Goal: Manage account settings

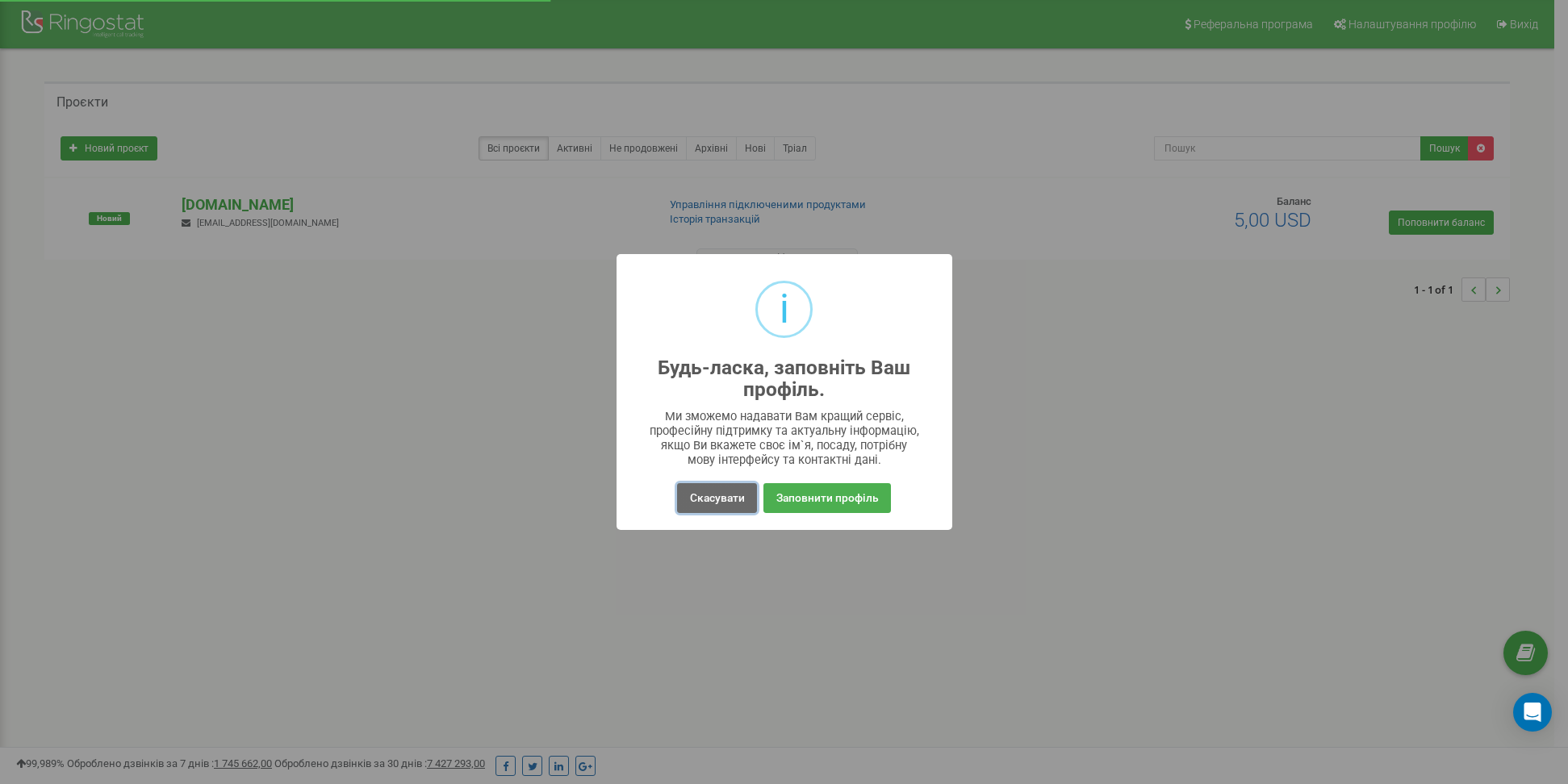
click at [711, 500] on button "Скасувати" at bounding box center [716, 498] width 79 height 30
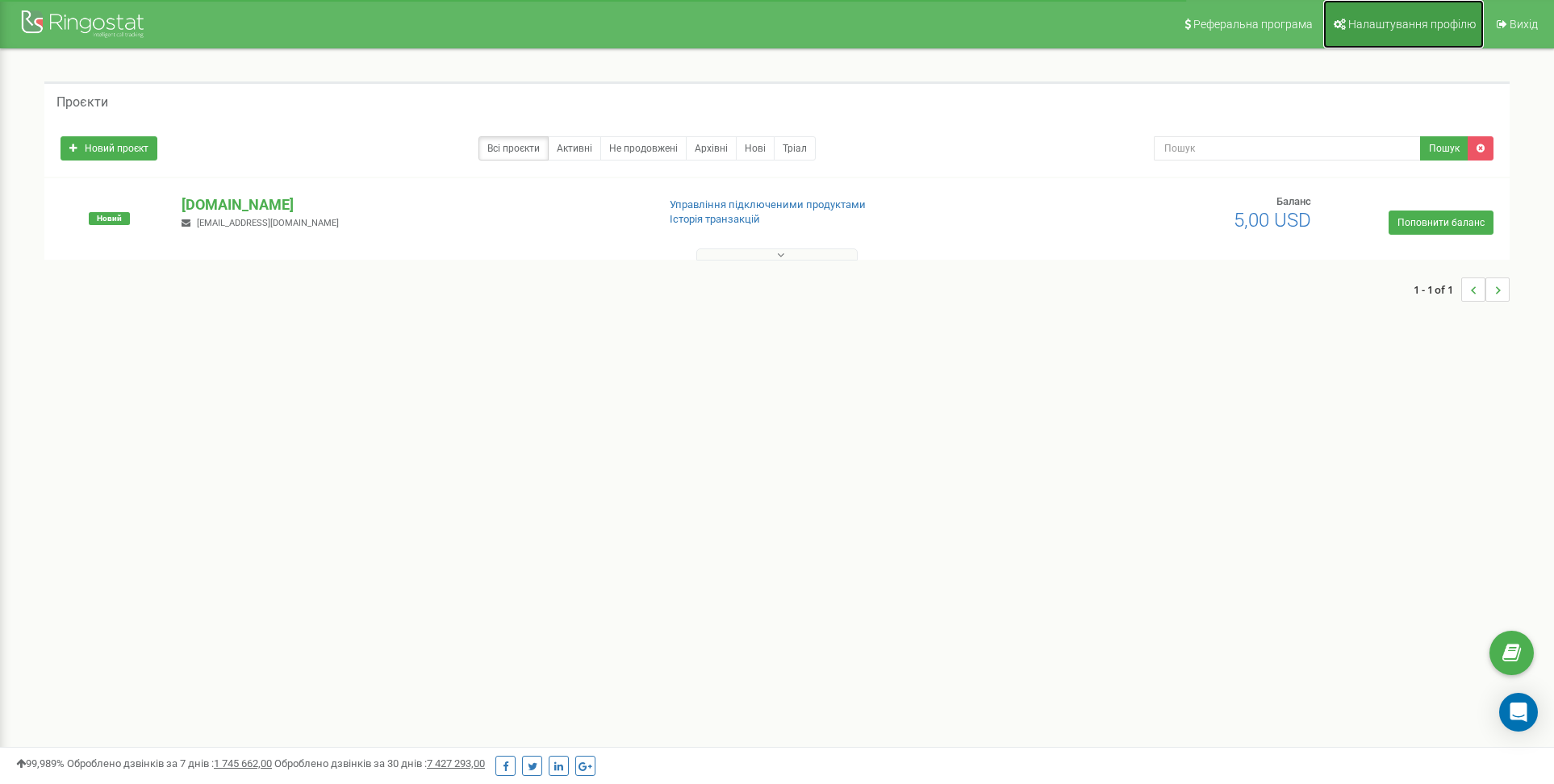
click at [1425, 21] on span "Налаштування профілю" at bounding box center [1411, 23] width 128 height 13
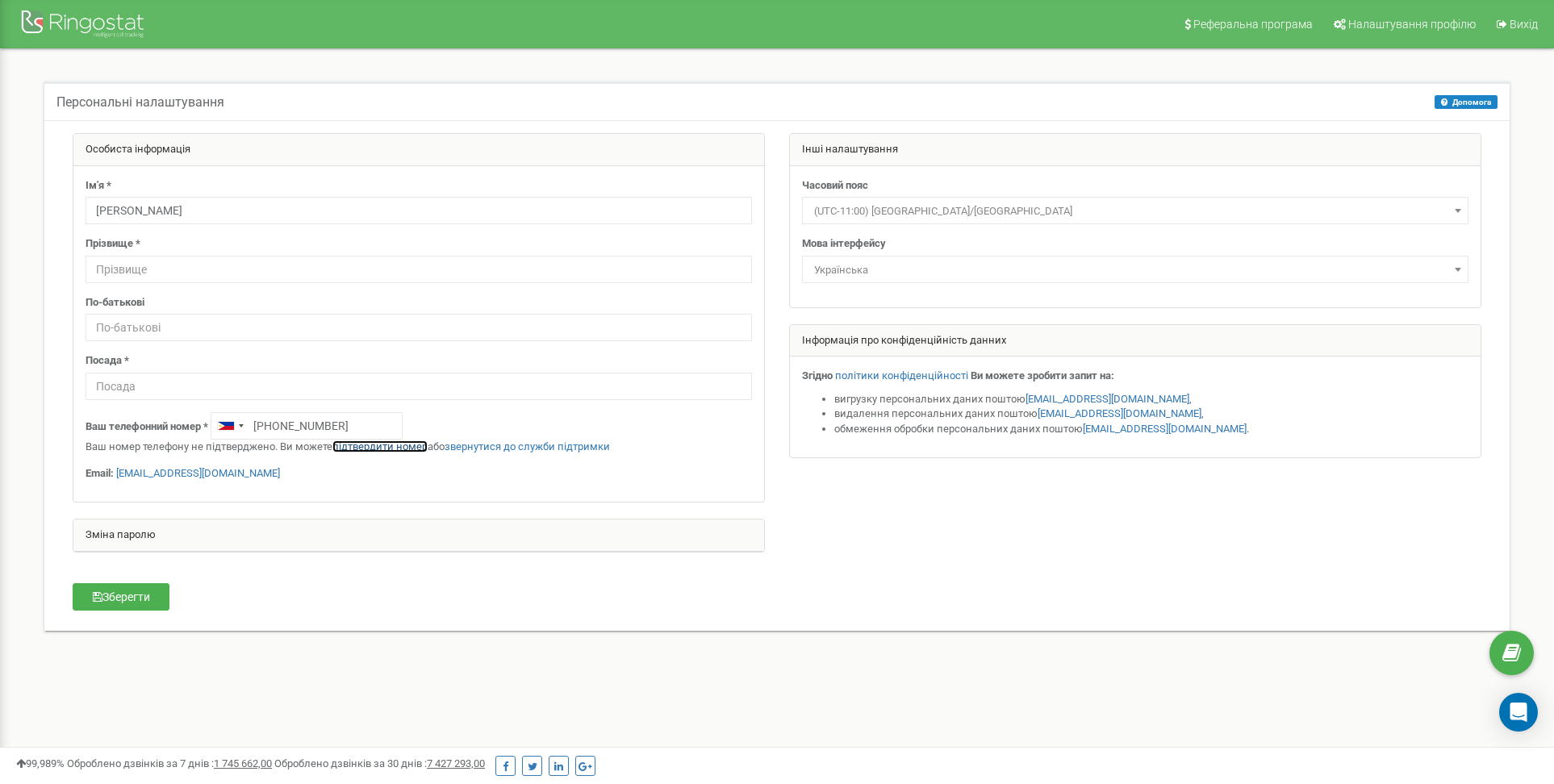
click at [386, 445] on link "підтвердити номер" at bounding box center [380, 446] width 95 height 13
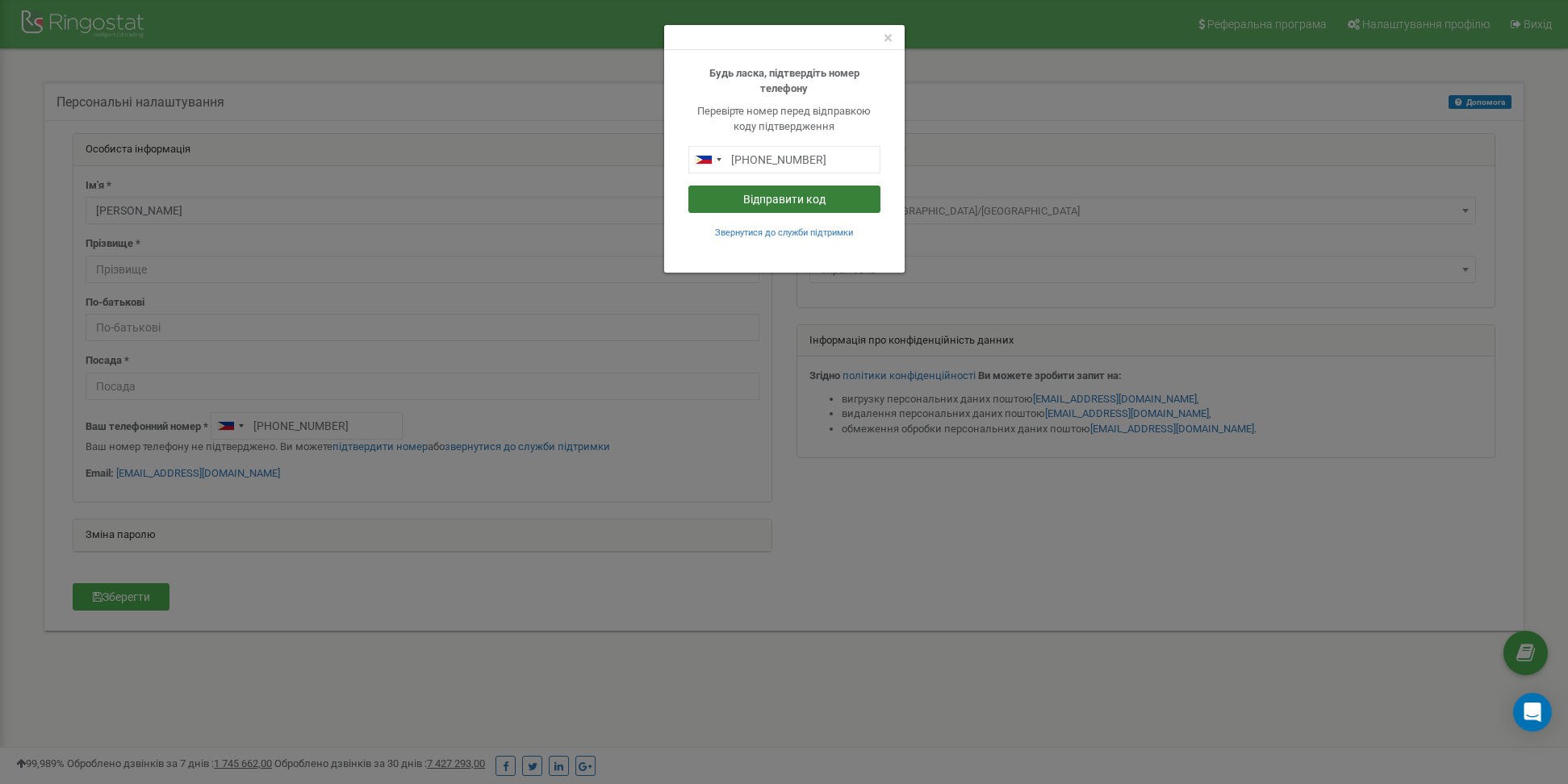
click at [793, 199] on button "Відправити код" at bounding box center [784, 199] width 192 height 28
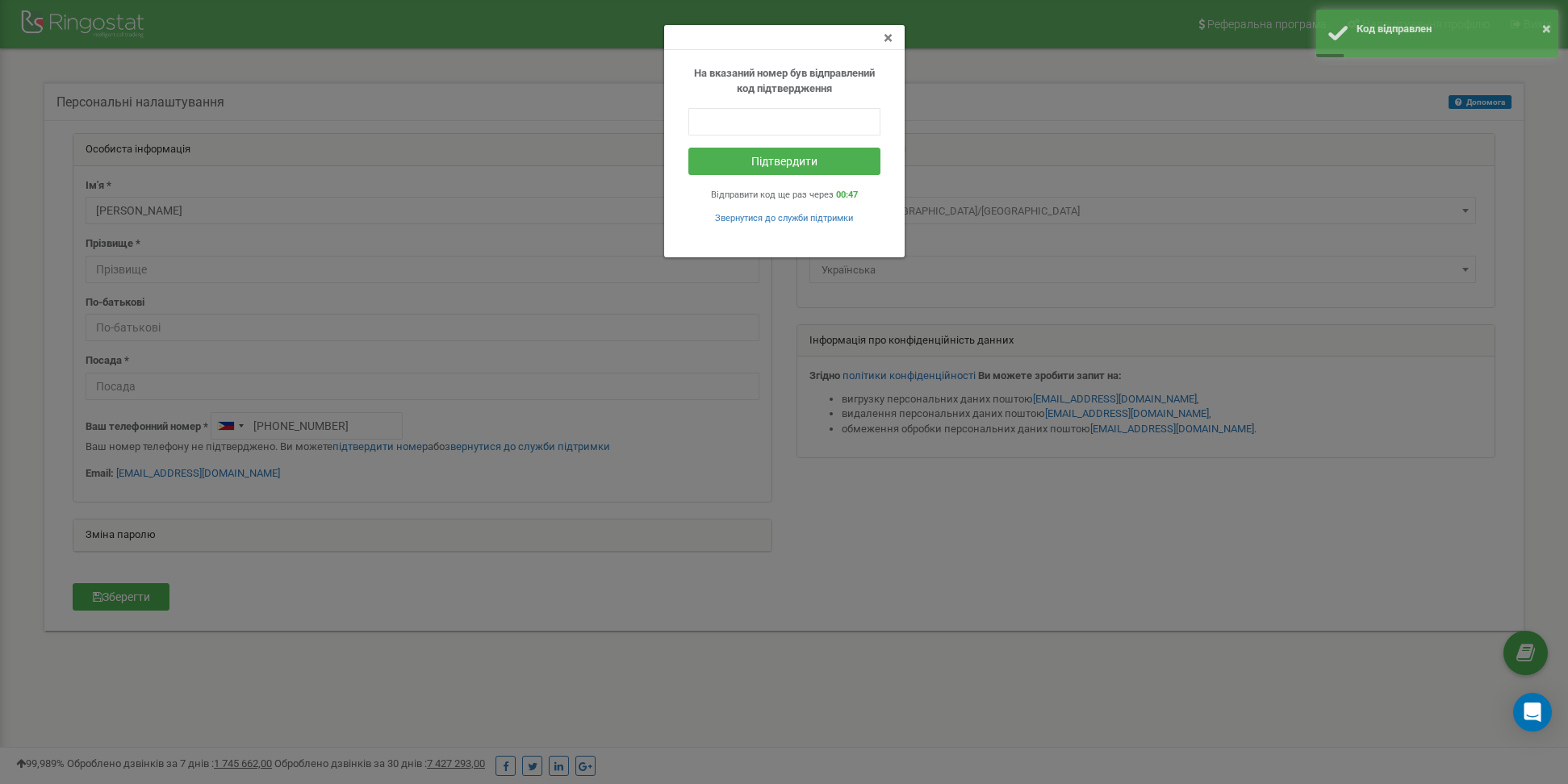
click at [889, 38] on span "×" at bounding box center [888, 38] width 9 height 19
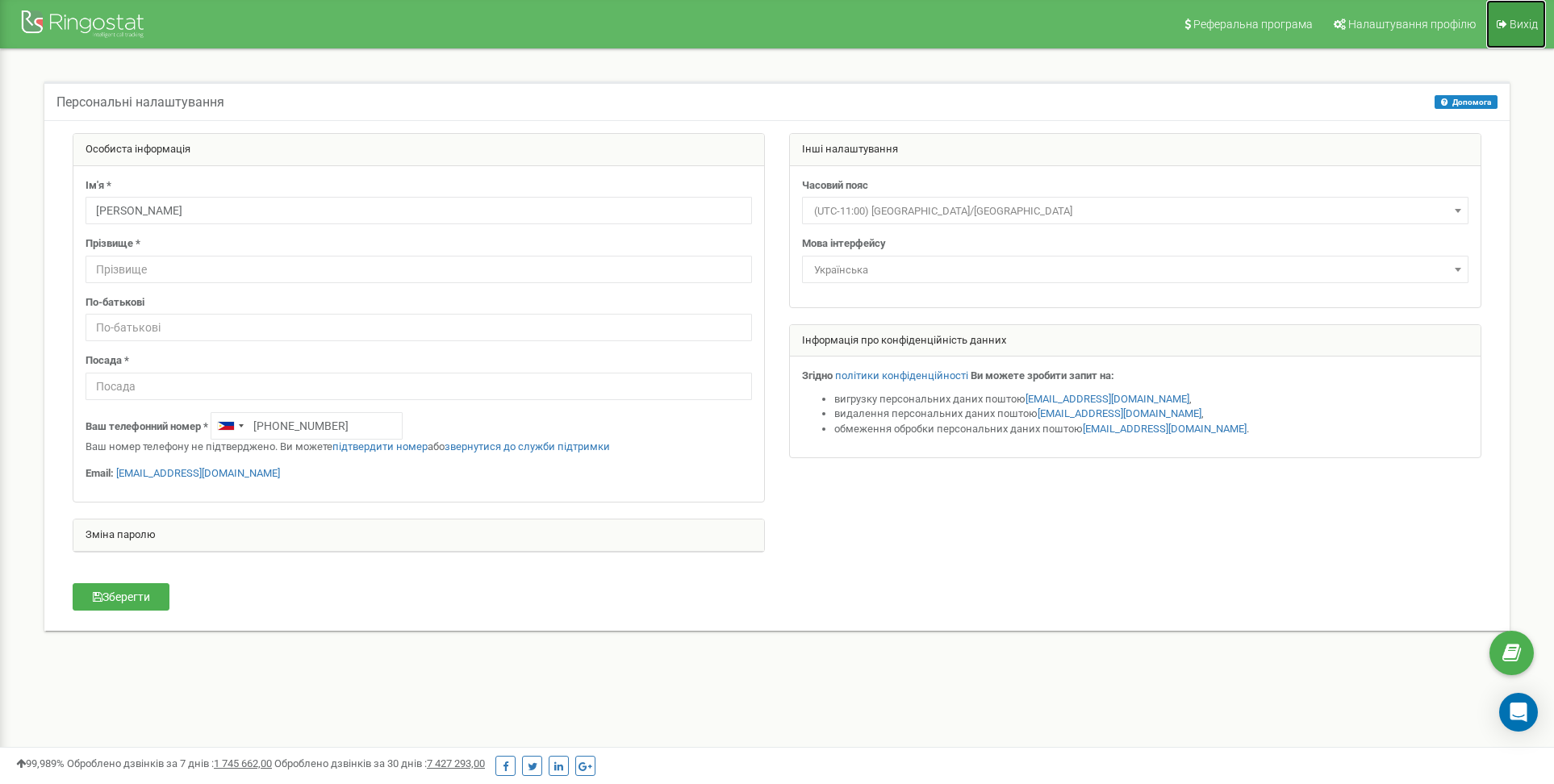
click at [1513, 28] on span "Вихід" at bounding box center [1524, 23] width 28 height 13
